Goal: Information Seeking & Learning: Learn about a topic

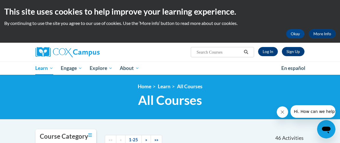
click at [229, 52] on input "Search..." at bounding box center [219, 52] width 46 height 7
type input "reading comprehension"
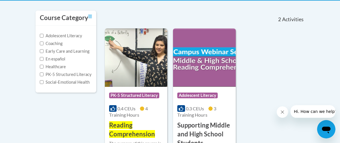
scroll to position [119, 0]
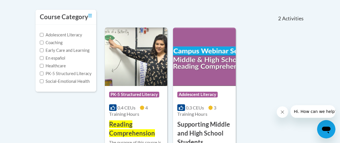
click at [127, 86] on img at bounding box center [136, 56] width 62 height 58
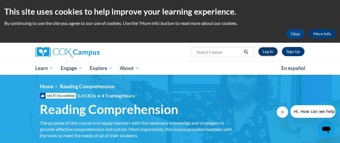
click at [271, 52] on link "Log In" at bounding box center [268, 51] width 20 height 9
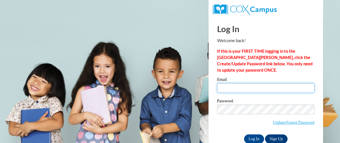
click at [231, 87] on input "Email" at bounding box center [265, 88] width 97 height 10
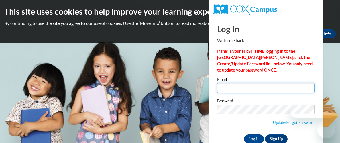
type input "kriebe@nobleps.com"
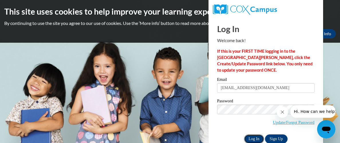
click at [257, 138] on input "Log In" at bounding box center [254, 138] width 20 height 9
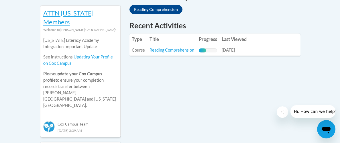
scroll to position [269, 0]
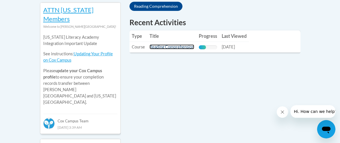
click at [184, 44] on link "Reading Comprehension" at bounding box center [171, 46] width 45 height 5
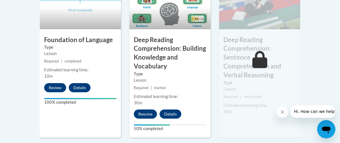
scroll to position [390, 0]
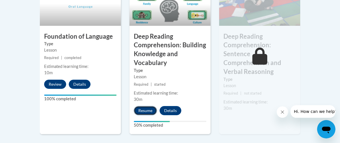
click at [150, 108] on button "Resume" at bounding box center [145, 110] width 23 height 9
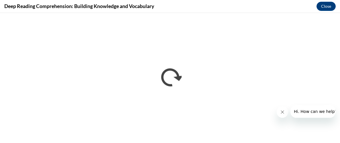
scroll to position [0, 0]
click at [282, 109] on button "Close message from company" at bounding box center [281, 111] width 11 height 11
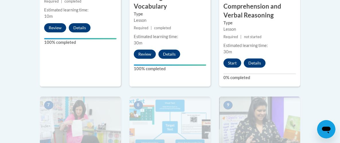
scroll to position [452, 0]
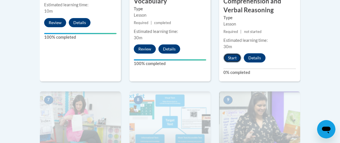
click at [233, 53] on button "Start" at bounding box center [232, 57] width 18 height 9
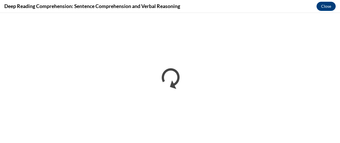
scroll to position [0, 0]
